Goal: Transaction & Acquisition: Subscribe to service/newsletter

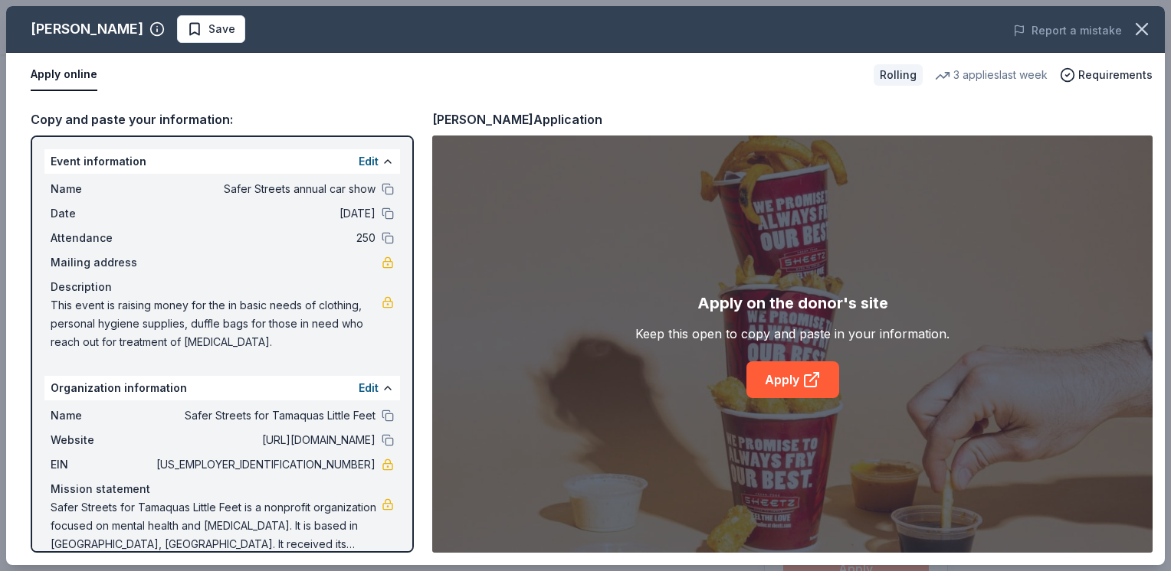
scroll to position [447, 0]
click at [187, 26] on span "Save" at bounding box center [211, 29] width 48 height 18
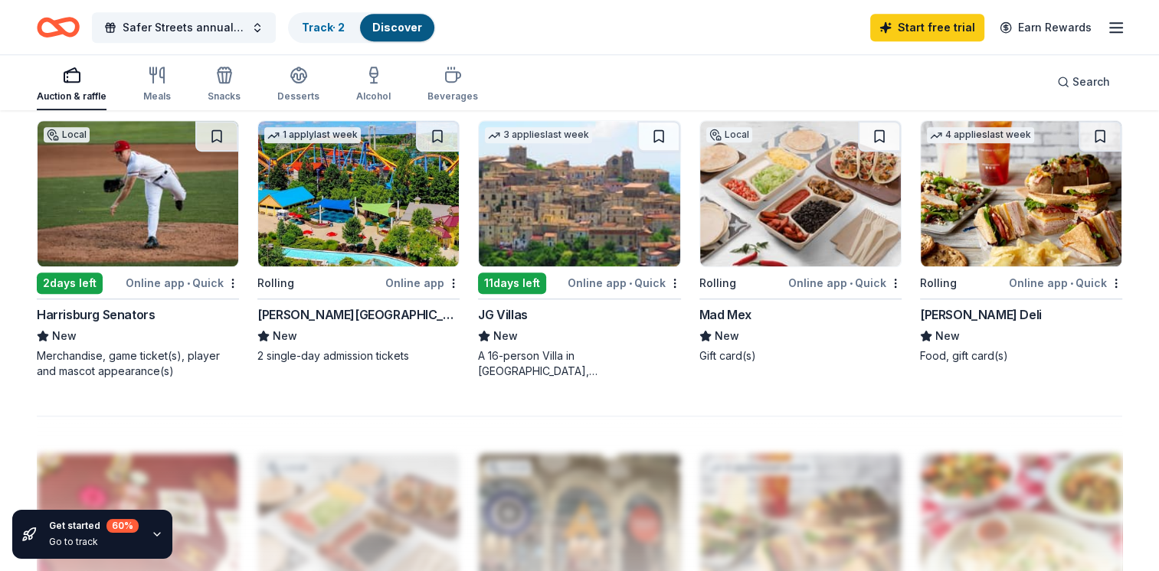
scroll to position [1053, 0]
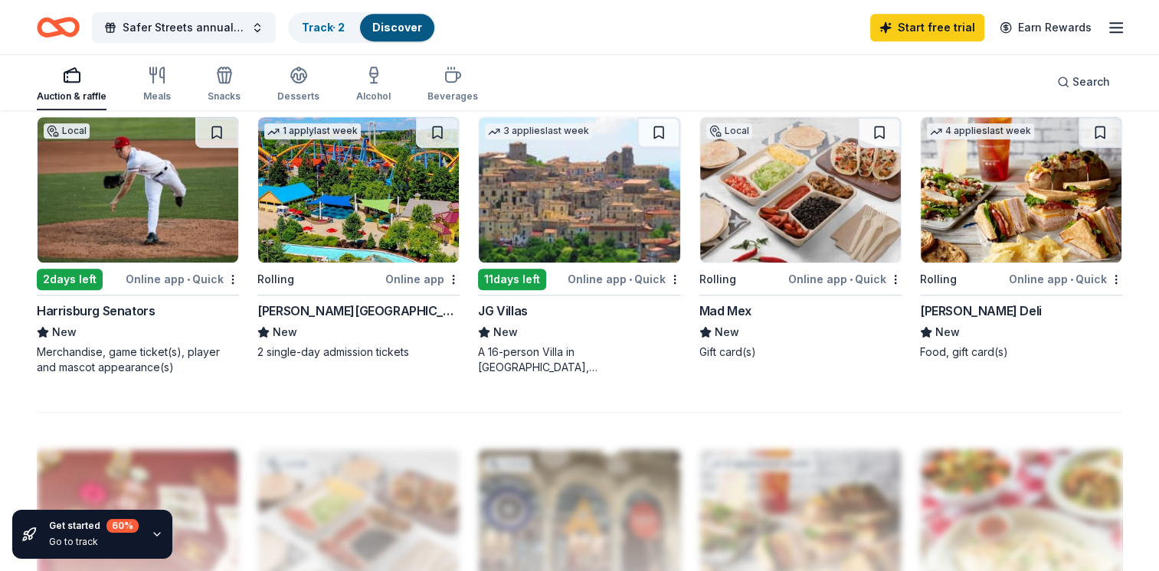
click at [389, 218] on img at bounding box center [358, 190] width 201 height 146
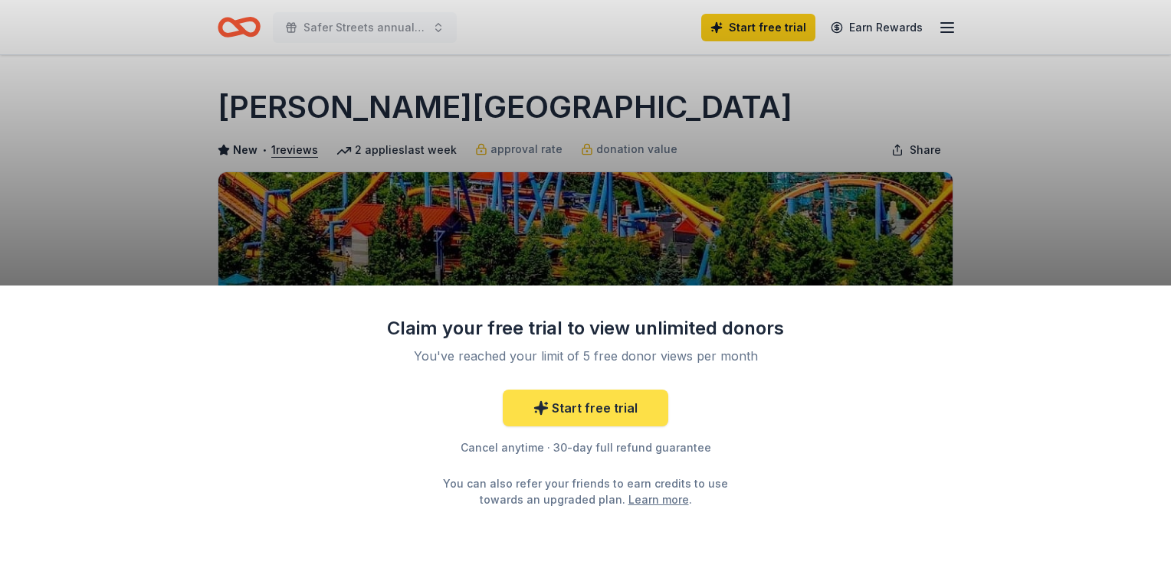
click at [554, 414] on link "Start free trial" at bounding box center [585, 408] width 165 height 37
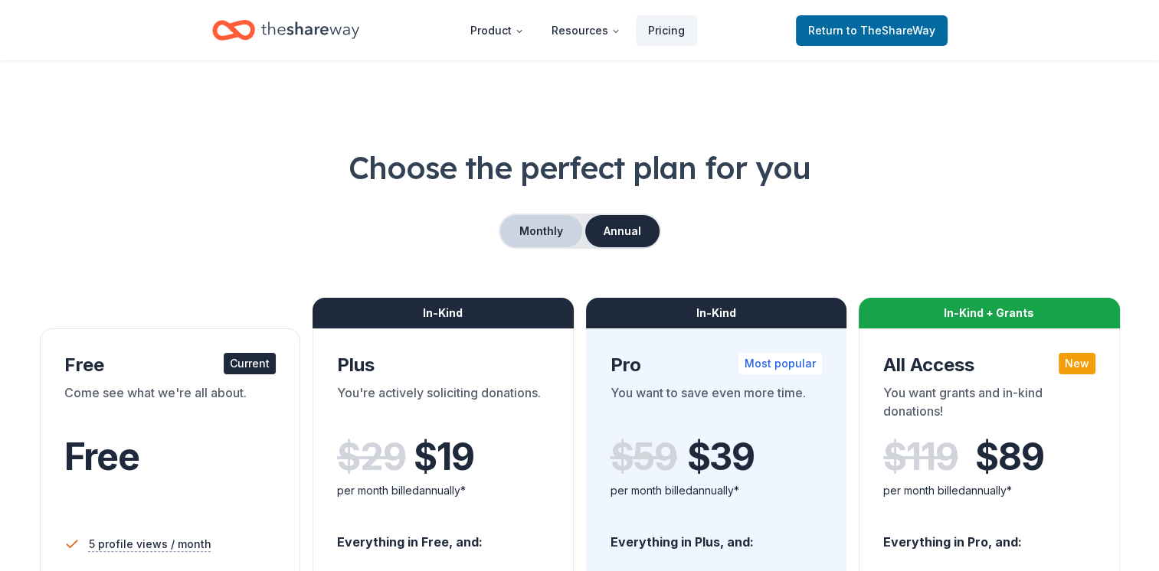
click at [531, 228] on button "Monthly" at bounding box center [541, 231] width 82 height 32
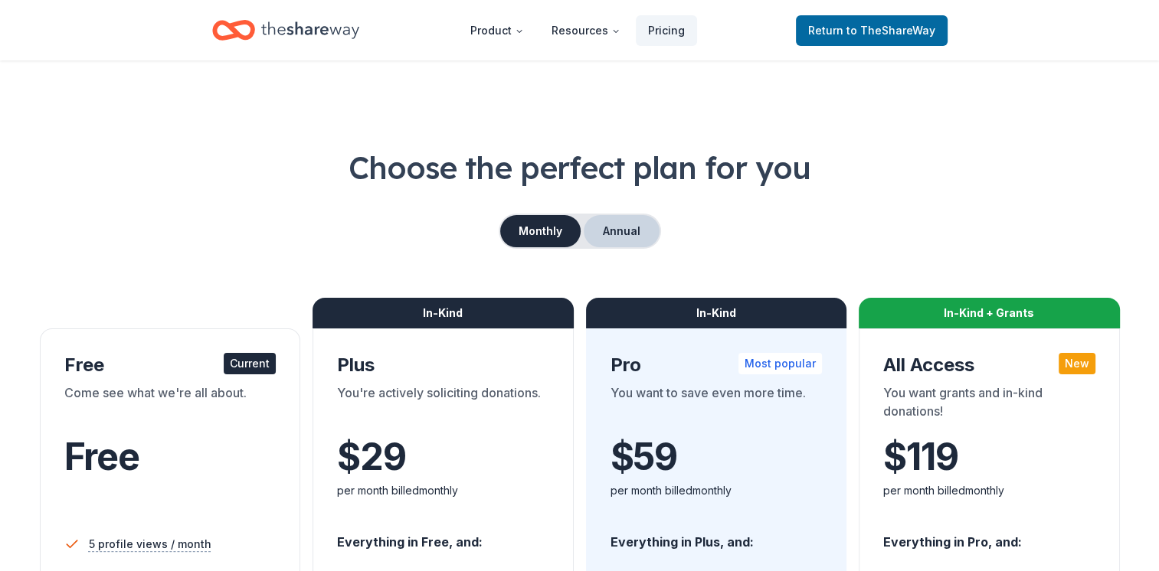
click at [629, 238] on button "Annual" at bounding box center [622, 231] width 76 height 32
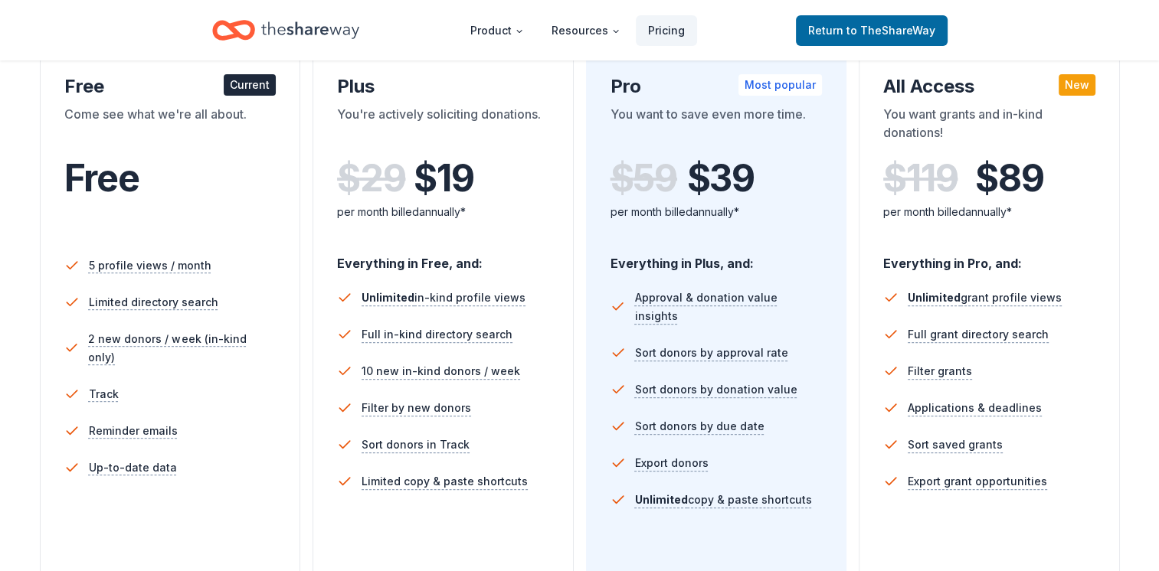
scroll to position [277, 0]
